Goal: Task Accomplishment & Management: Use online tool/utility

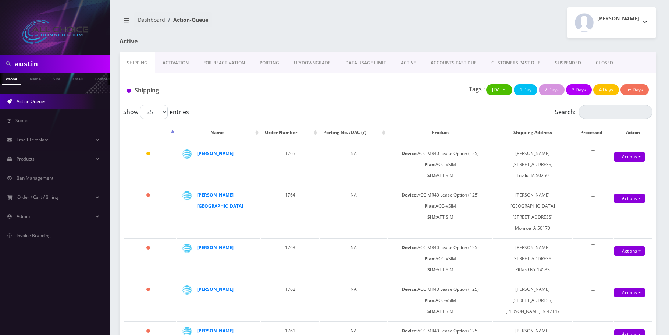
click at [34, 65] on input "austin" at bounding box center [62, 64] width 94 height 14
type input "clay"
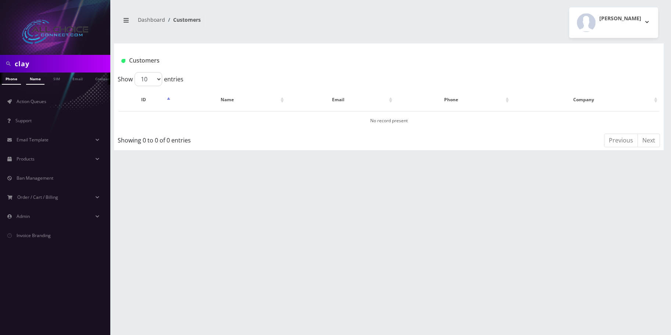
click at [41, 75] on link "Name" at bounding box center [35, 78] width 18 height 12
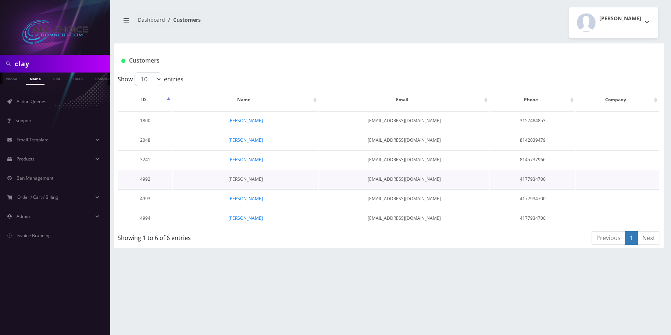
click at [252, 179] on link "[PERSON_NAME]" at bounding box center [245, 179] width 35 height 6
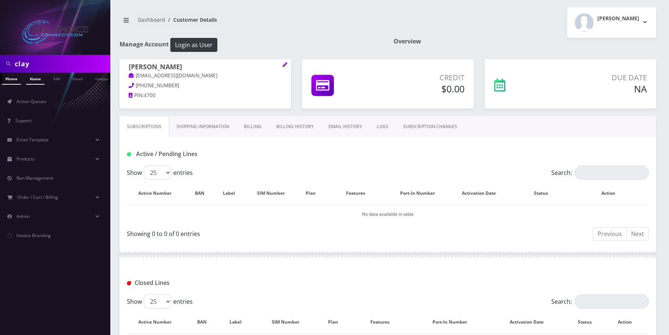
click at [32, 79] on link "Name" at bounding box center [35, 78] width 18 height 12
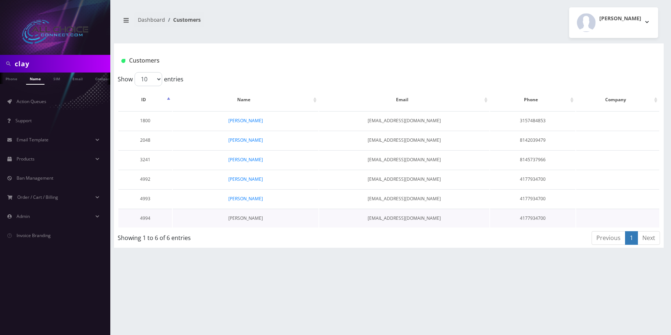
click at [248, 216] on link "Melanie Clay" at bounding box center [245, 218] width 35 height 6
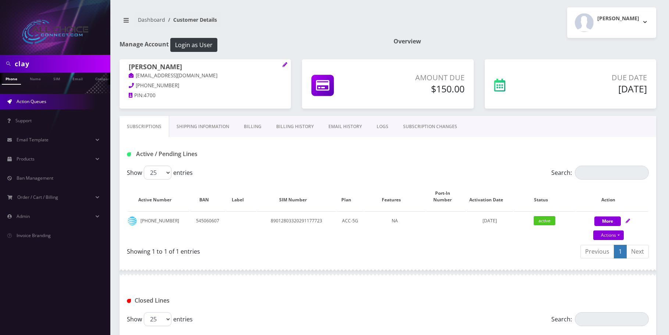
click at [58, 106] on link "Action Queues" at bounding box center [55, 101] width 110 height 15
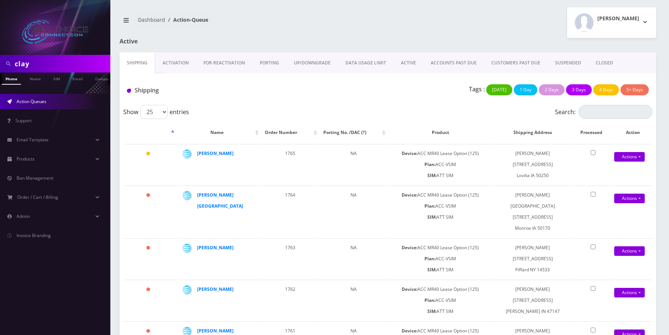
click at [411, 63] on link "ACTIVE" at bounding box center [409, 62] width 30 height 21
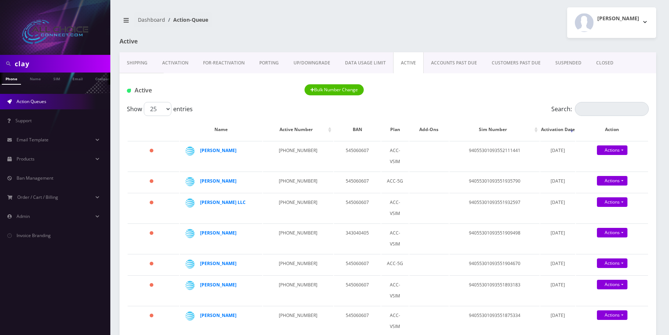
click at [589, 100] on div "Active Bulk Number Change" at bounding box center [388, 87] width 537 height 29
click at [592, 112] on input "Search:" at bounding box center [612, 109] width 74 height 14
type input "clay"
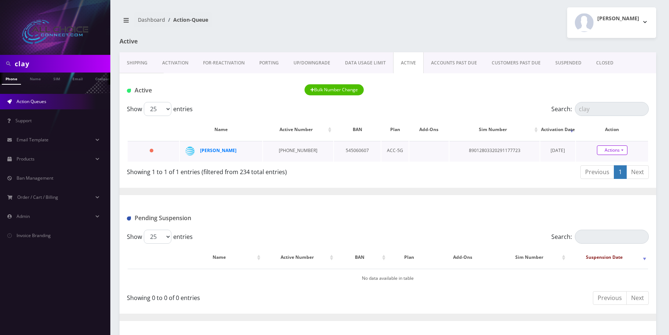
click at [606, 153] on link "Actions" at bounding box center [612, 150] width 31 height 10
click at [592, 168] on link "Close" at bounding box center [618, 164] width 72 height 11
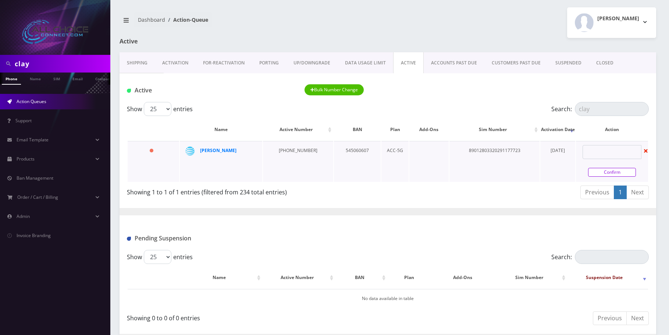
click at [602, 171] on link "Confirm" at bounding box center [612, 172] width 48 height 9
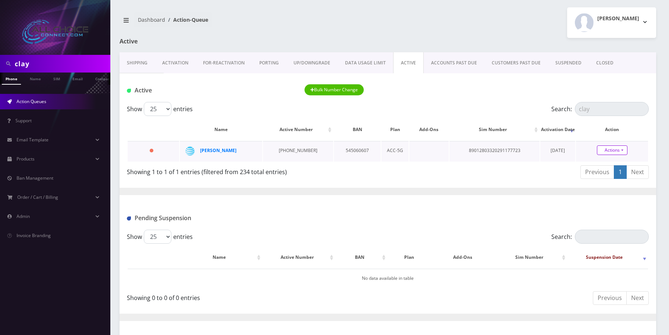
click at [610, 149] on link "Actions" at bounding box center [612, 150] width 31 height 10
click at [611, 165] on link "Close" at bounding box center [618, 164] width 72 height 11
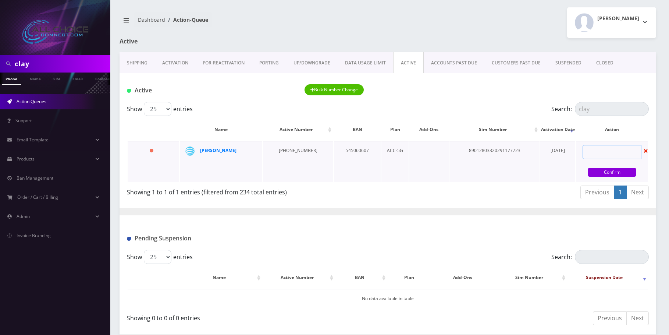
click at [628, 152] on input "text" at bounding box center [612, 152] width 59 height 14
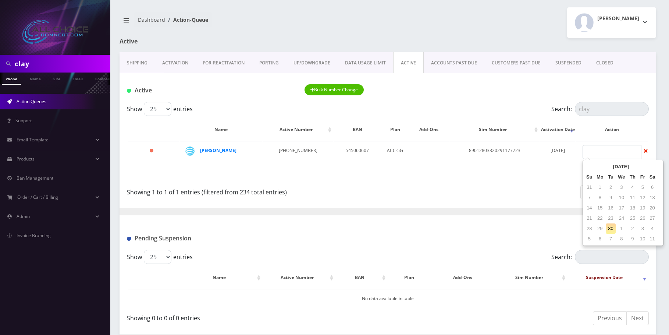
click at [613, 230] on td "30" at bounding box center [611, 228] width 10 height 10
type input "09/30/2025"
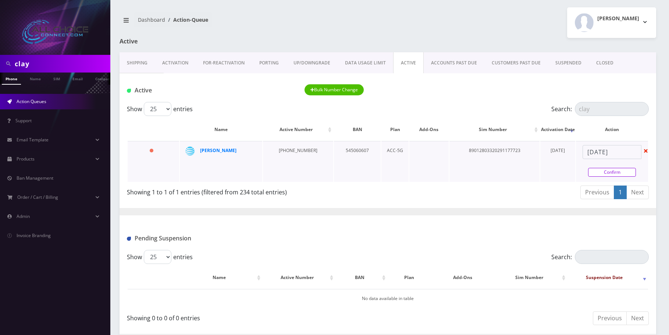
click at [607, 174] on link "Confirm" at bounding box center [612, 172] width 48 height 9
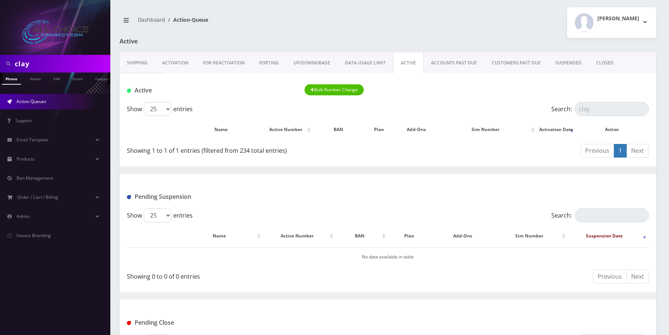
click at [606, 60] on link "CLOSED" at bounding box center [605, 62] width 32 height 21
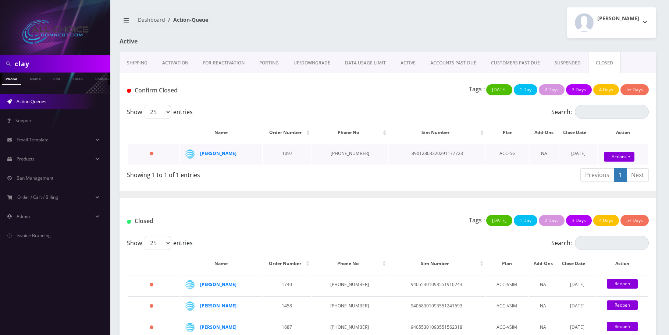
click at [614, 148] on td "Actions Confirm Reopen" at bounding box center [623, 154] width 50 height 21
click at [615, 159] on link "Actions" at bounding box center [619, 157] width 31 height 10
click at [607, 136] on link "Confirm" at bounding box center [629, 136] width 59 height 10
